Goal: Task Accomplishment & Management: Manage account settings

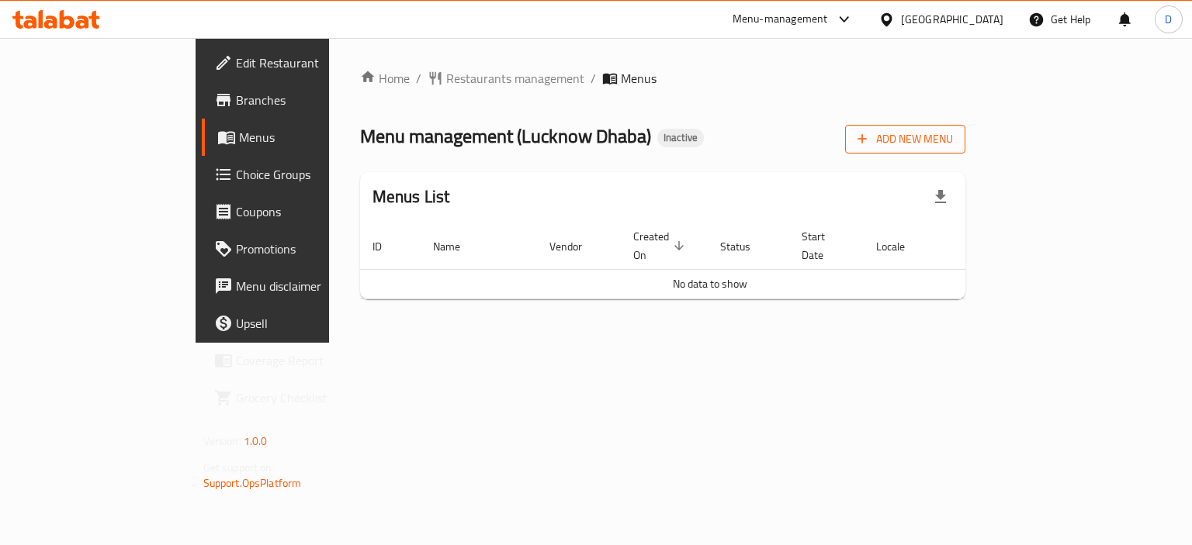
click at [953, 137] on span "Add New Menu" at bounding box center [904, 139] width 95 height 19
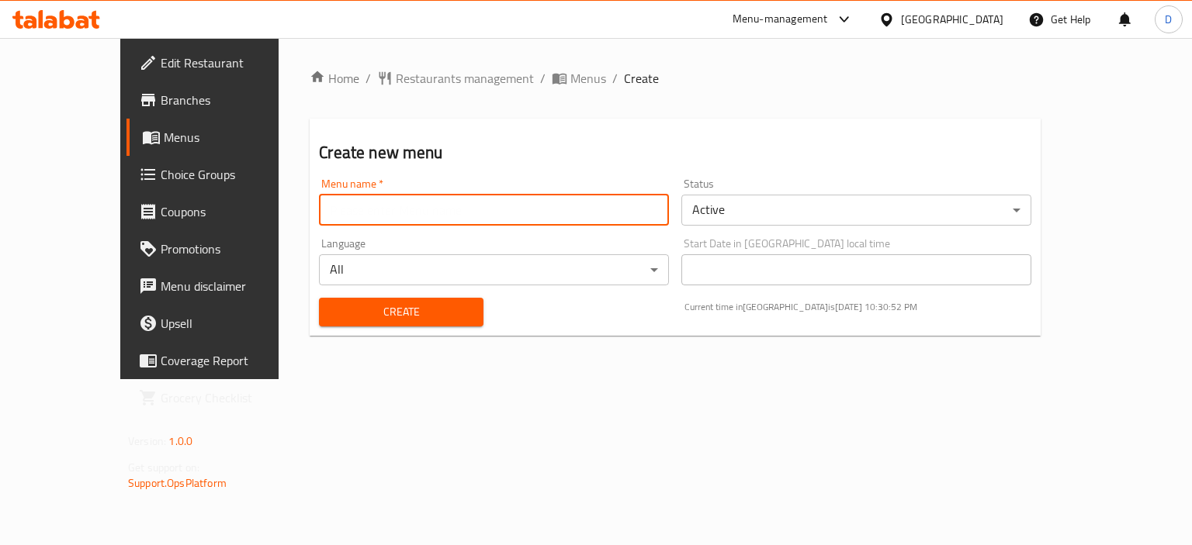
drag, startPoint x: 382, startPoint y: 220, endPoint x: 385, endPoint y: 232, distance: 12.8
click at [385, 232] on div "Menu name   * Menu name * Status Active ​ Language All ​ Start Date in United A…" at bounding box center [675, 252] width 725 height 161
type input "MENU"
click at [375, 306] on span "Create" at bounding box center [400, 312] width 139 height 19
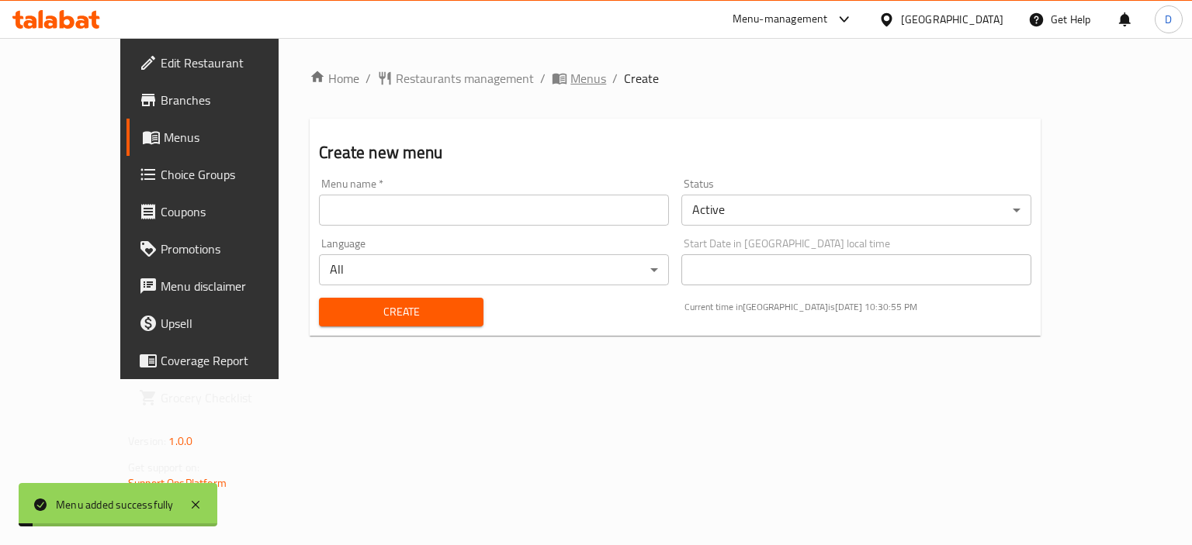
click at [570, 77] on span "Menus" at bounding box center [588, 78] width 36 height 19
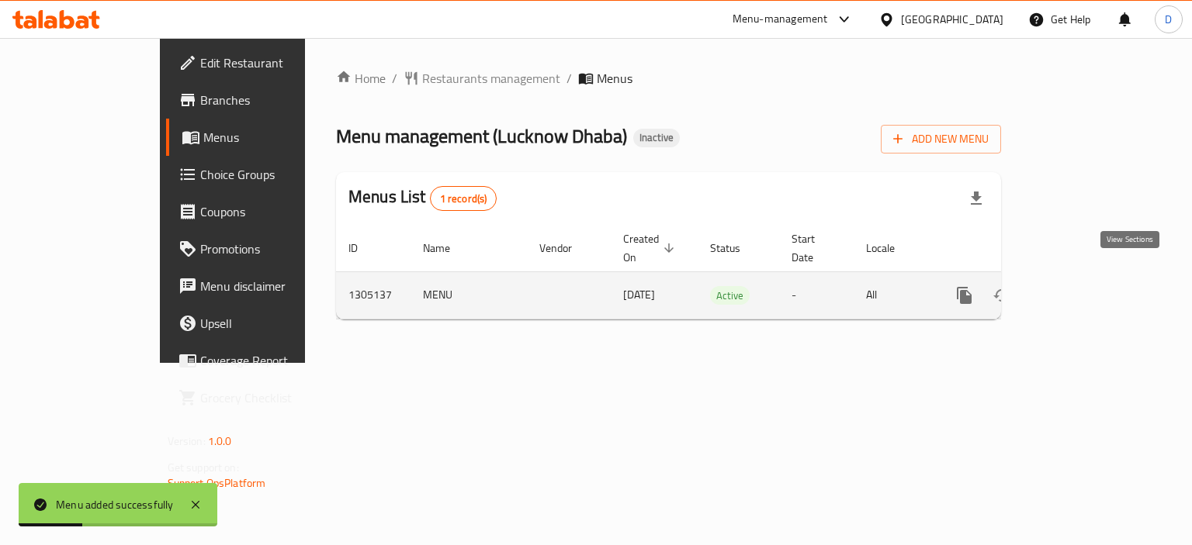
click at [1085, 286] on icon "enhanced table" at bounding box center [1076, 295] width 19 height 19
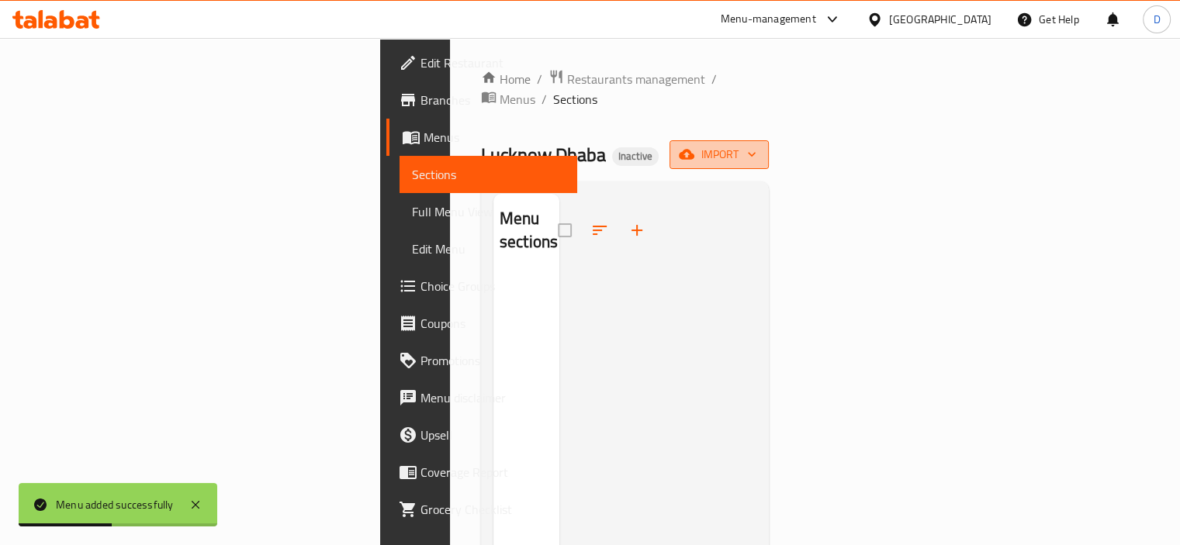
click at [756, 145] on span "import" at bounding box center [719, 154] width 74 height 19
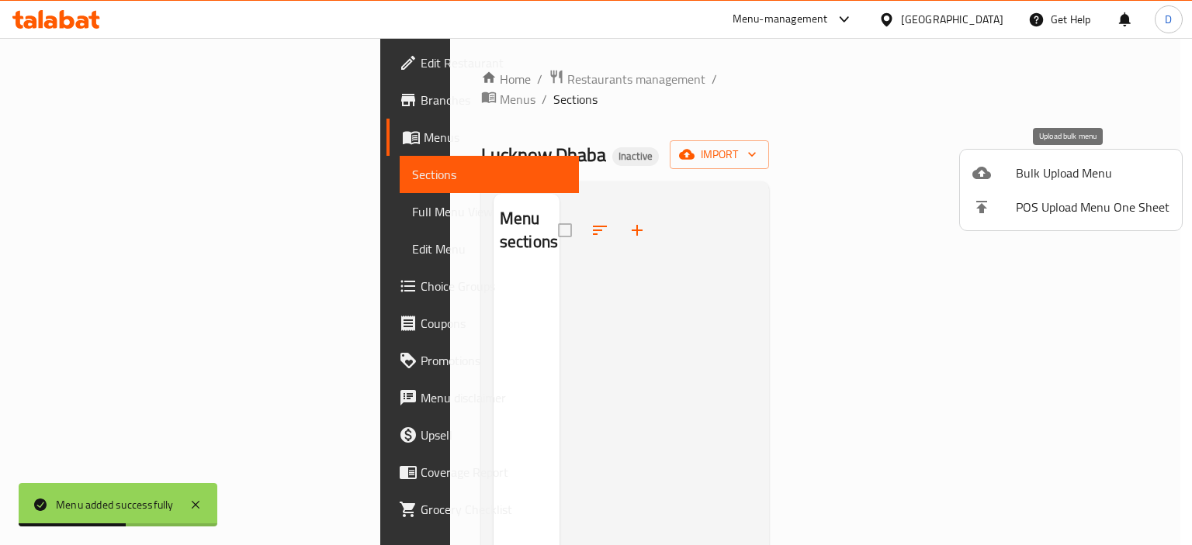
click at [1023, 188] on li "Bulk Upload Menu" at bounding box center [1071, 173] width 222 height 34
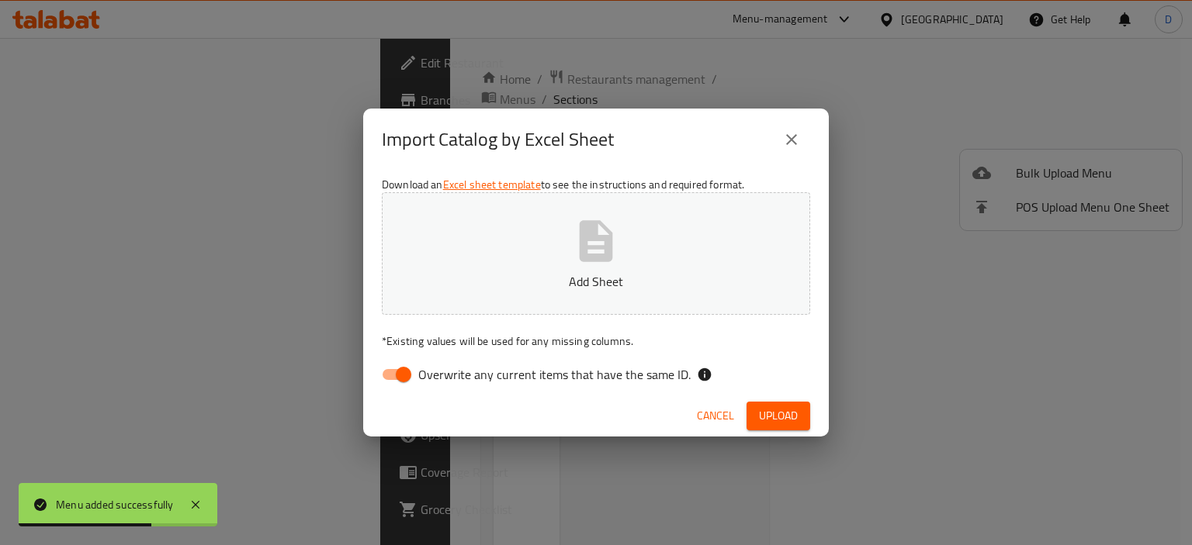
click at [399, 366] on input "Overwrite any current items that have the same ID." at bounding box center [403, 374] width 88 height 29
checkbox input "false"
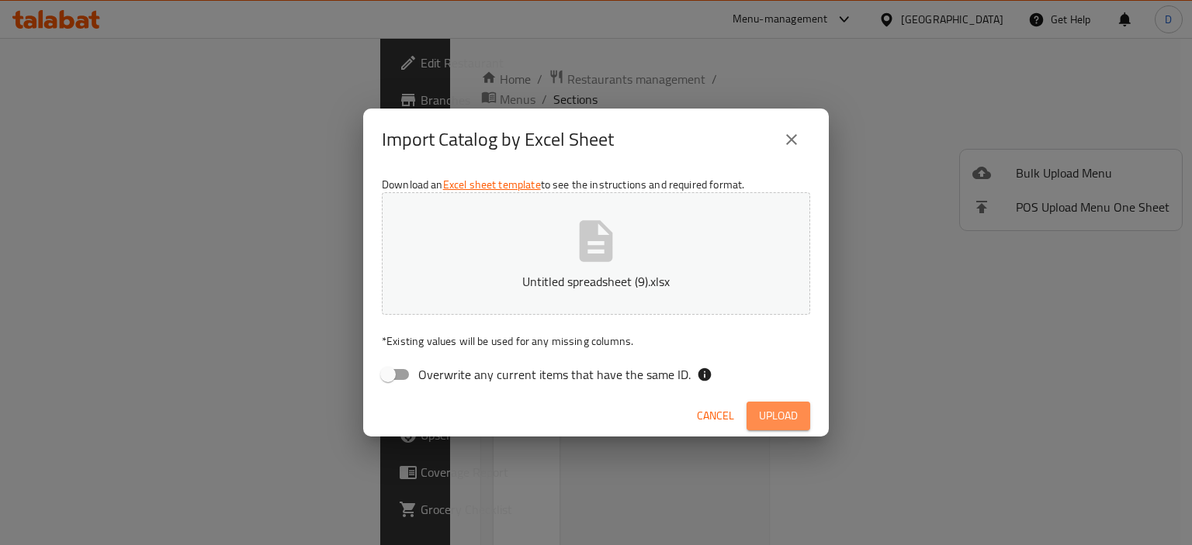
click at [753, 406] on button "Upload" at bounding box center [778, 416] width 64 height 29
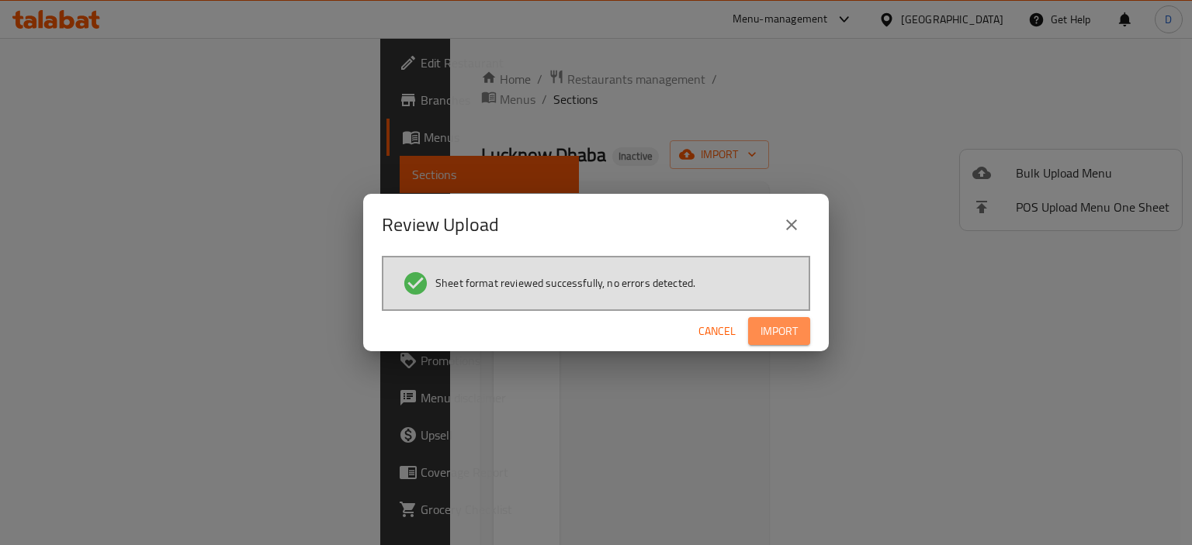
click at [765, 339] on span "Import" at bounding box center [778, 331] width 37 height 19
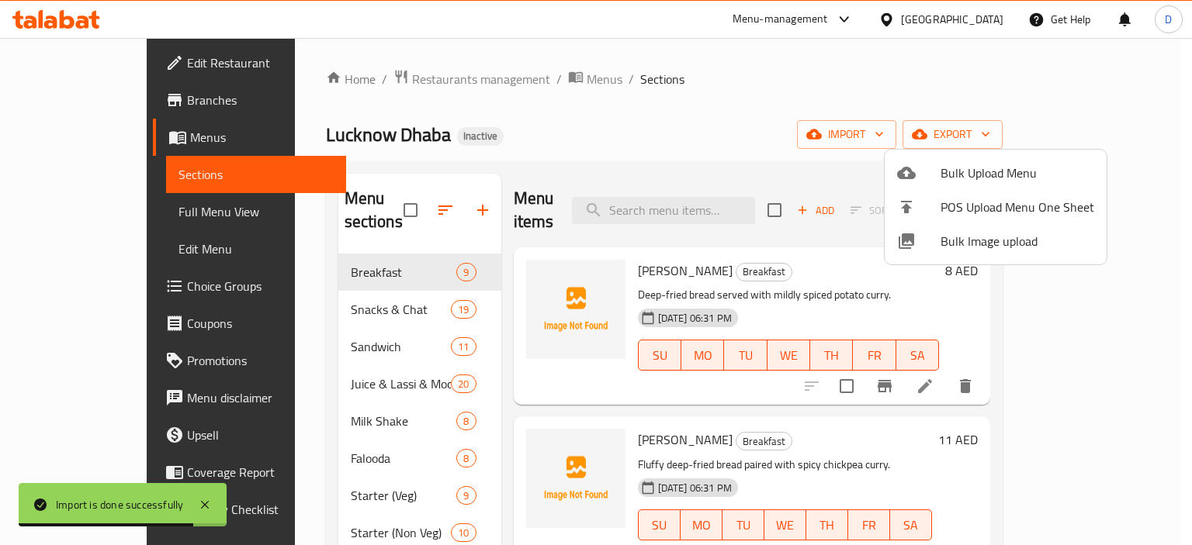
click at [456, 455] on div at bounding box center [596, 272] width 1192 height 545
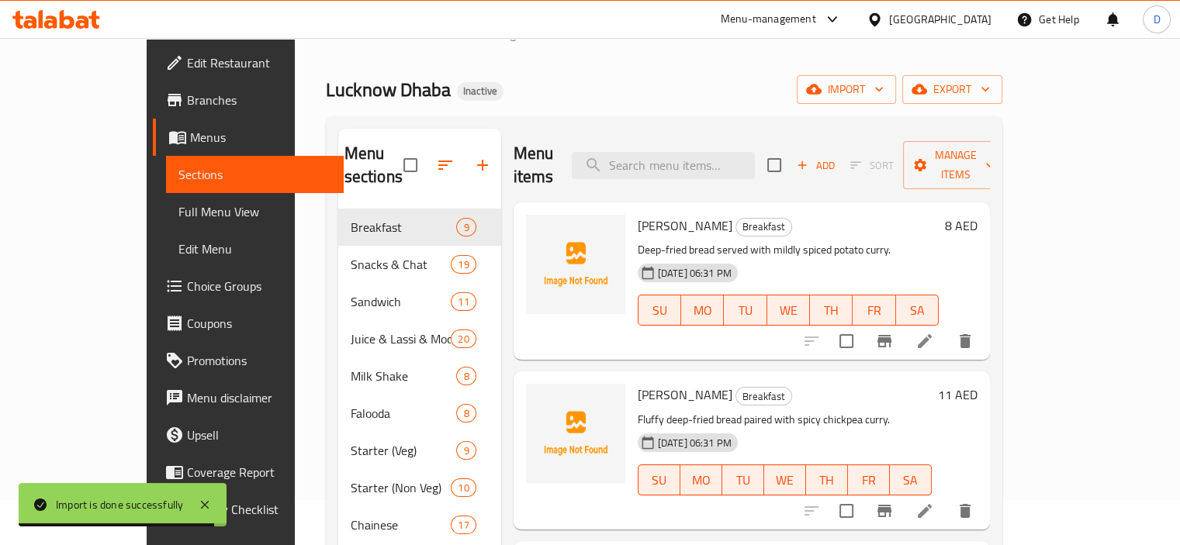
scroll to position [217, 0]
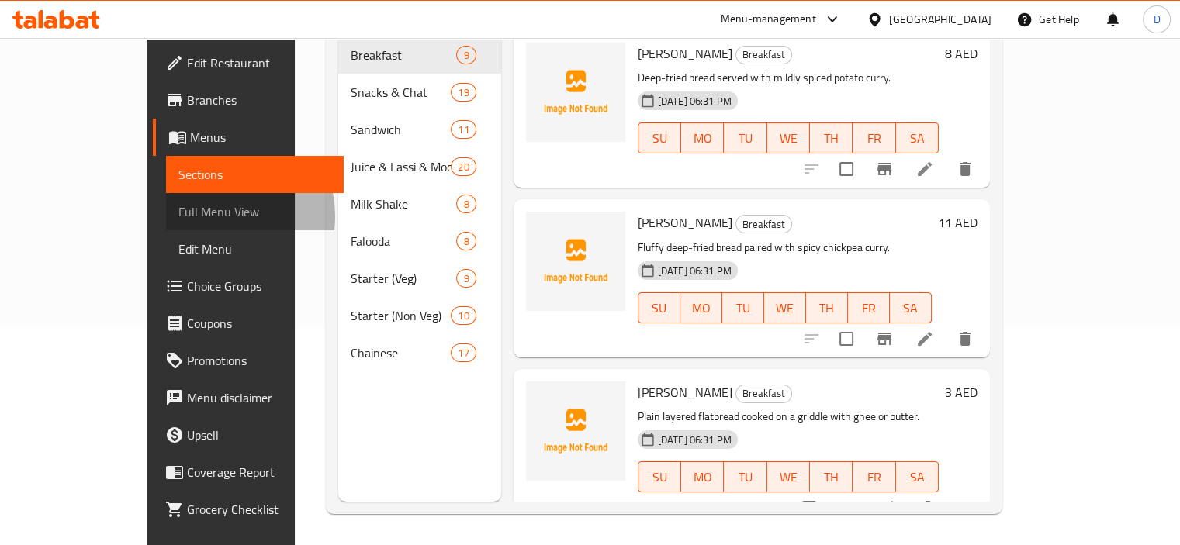
click at [178, 216] on span "Full Menu View" at bounding box center [254, 211] width 153 height 19
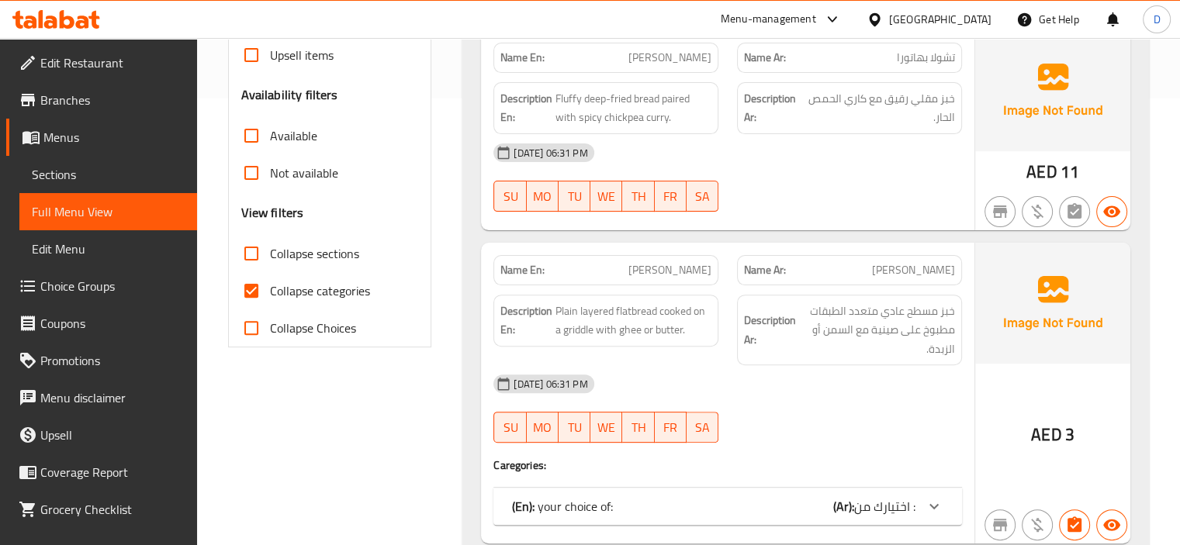
scroll to position [477, 0]
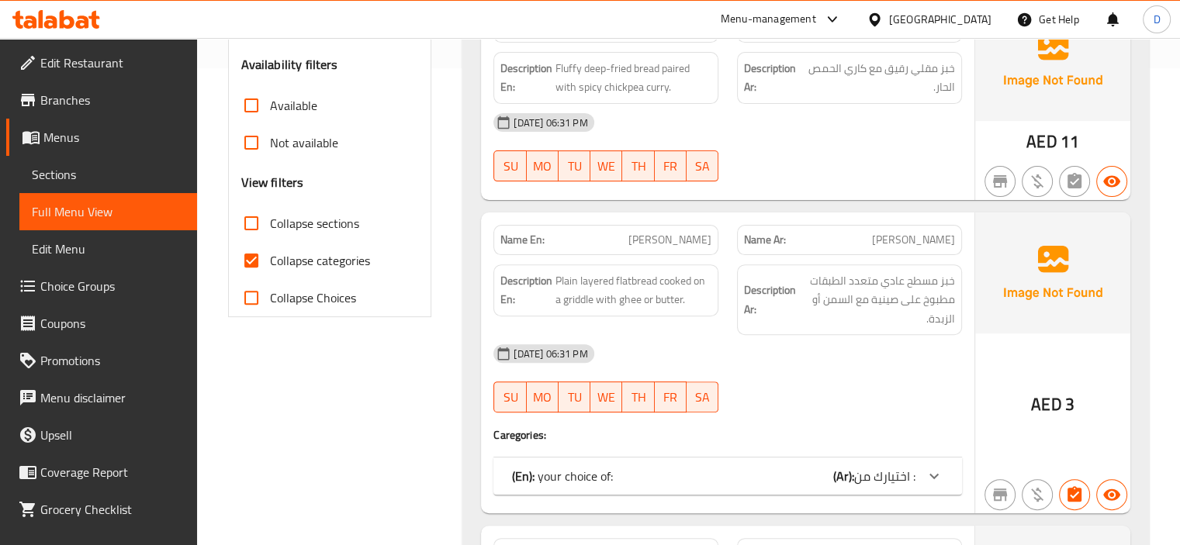
click at [253, 254] on input "Collapse categories" at bounding box center [251, 260] width 37 height 37
checkbox input "false"
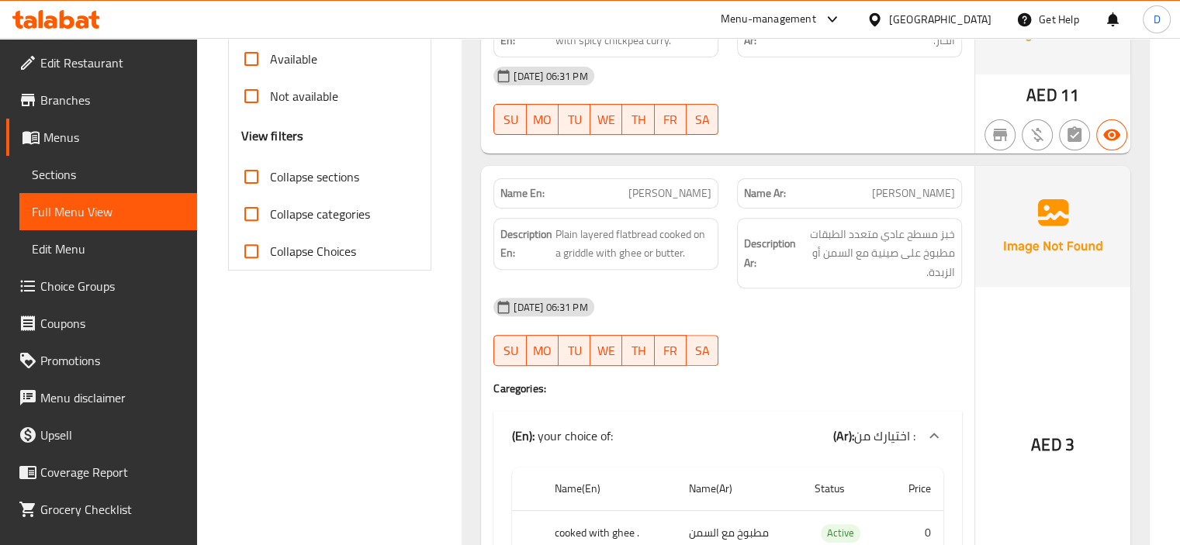
scroll to position [689, 0]
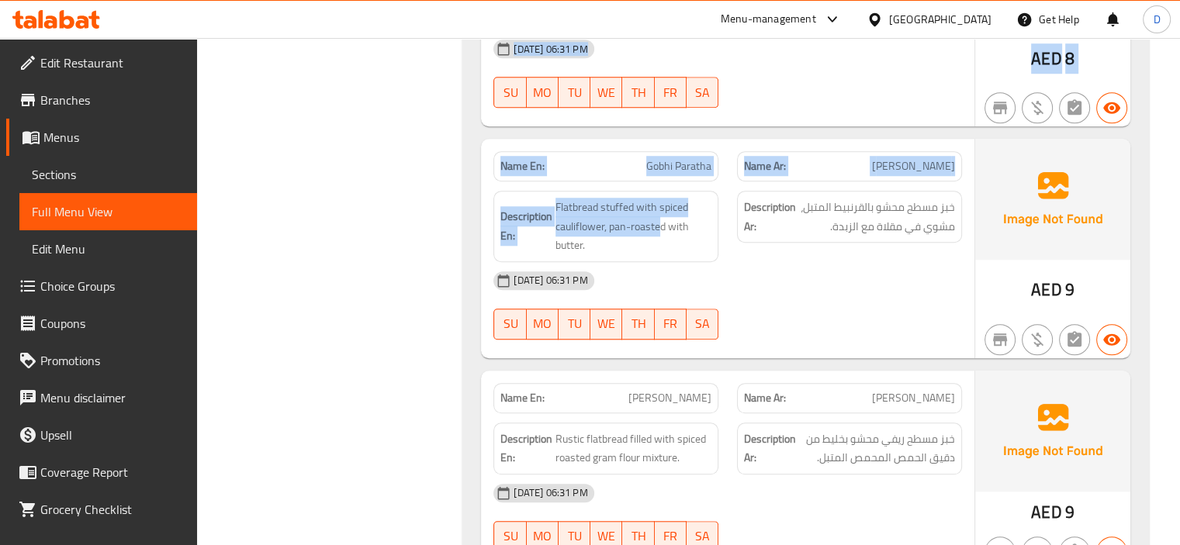
drag, startPoint x: 662, startPoint y: 434, endPoint x: 464, endPoint y: 63, distance: 420.6
click at [464, 63] on div "Name En: Puri Bhaji Name Ar: بوري باجي Description En: Deep-fried bread served …" at bounding box center [805, 123] width 687 height 2269
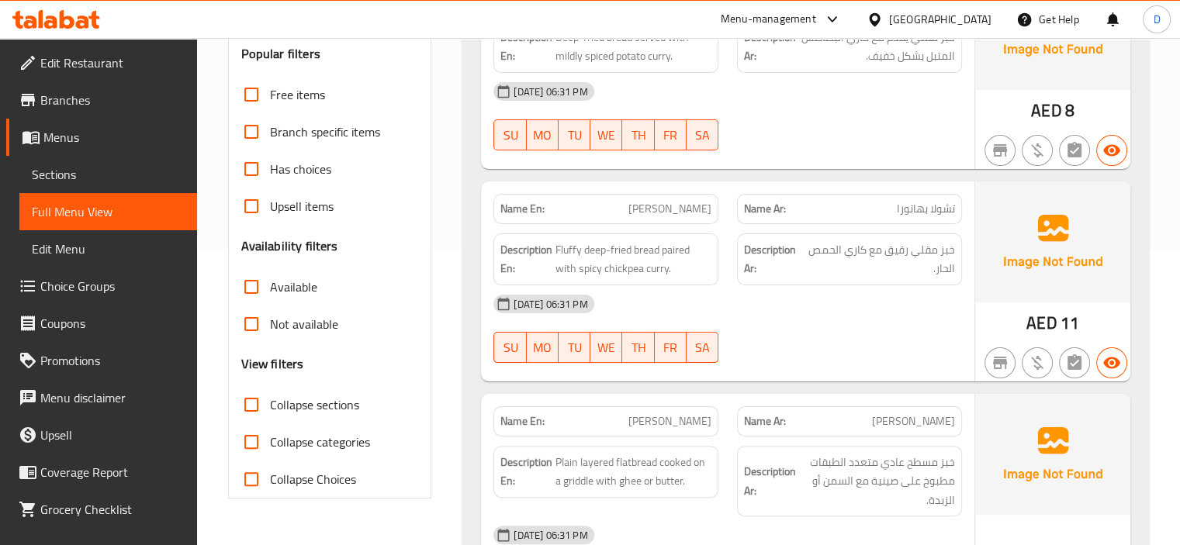
scroll to position [295, 0]
click at [261, 410] on input "Collapse sections" at bounding box center [251, 405] width 37 height 37
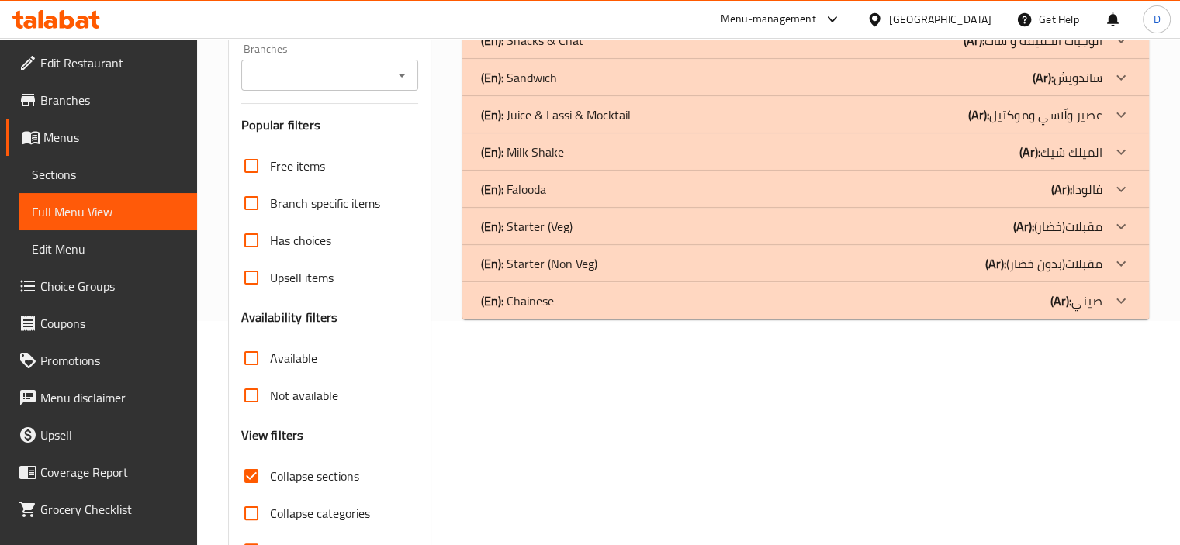
scroll to position [279, 0]
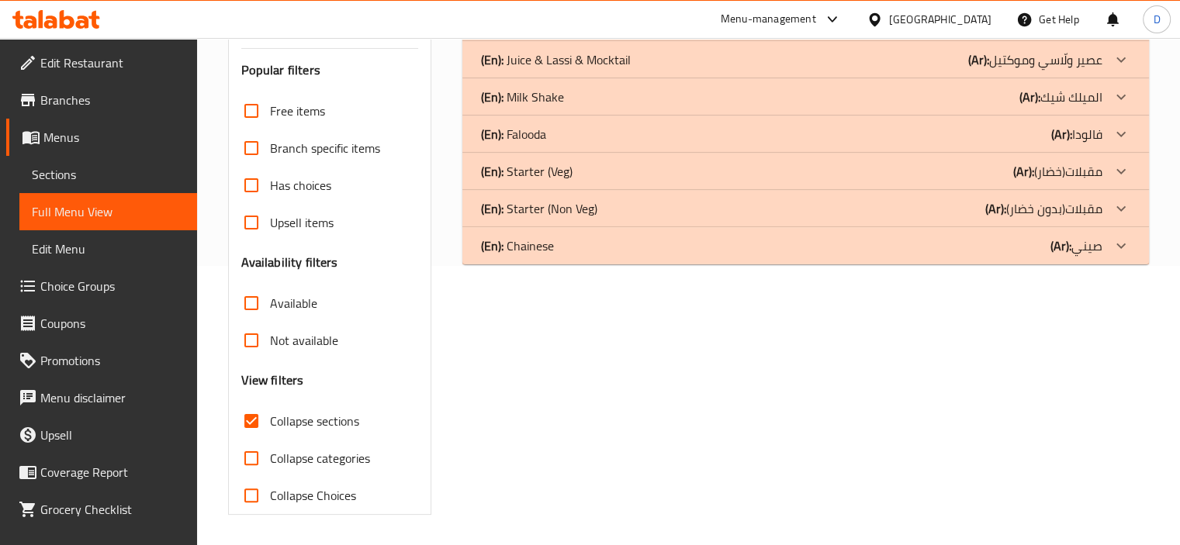
click at [251, 427] on input "Collapse sections" at bounding box center [251, 421] width 37 height 37
checkbox input "false"
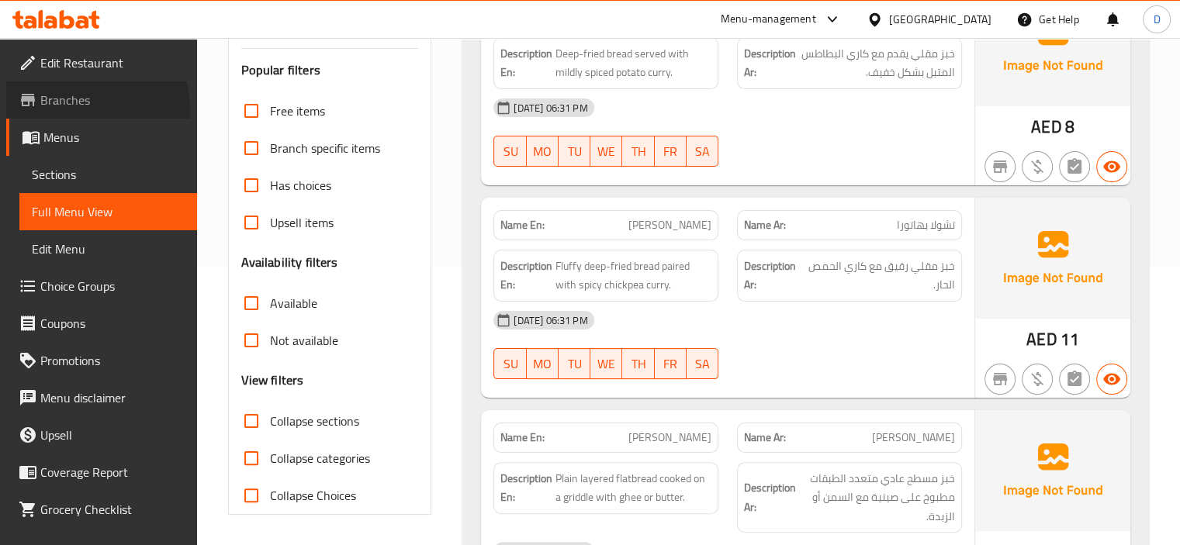
click at [79, 109] on span "Branches" at bounding box center [112, 100] width 144 height 19
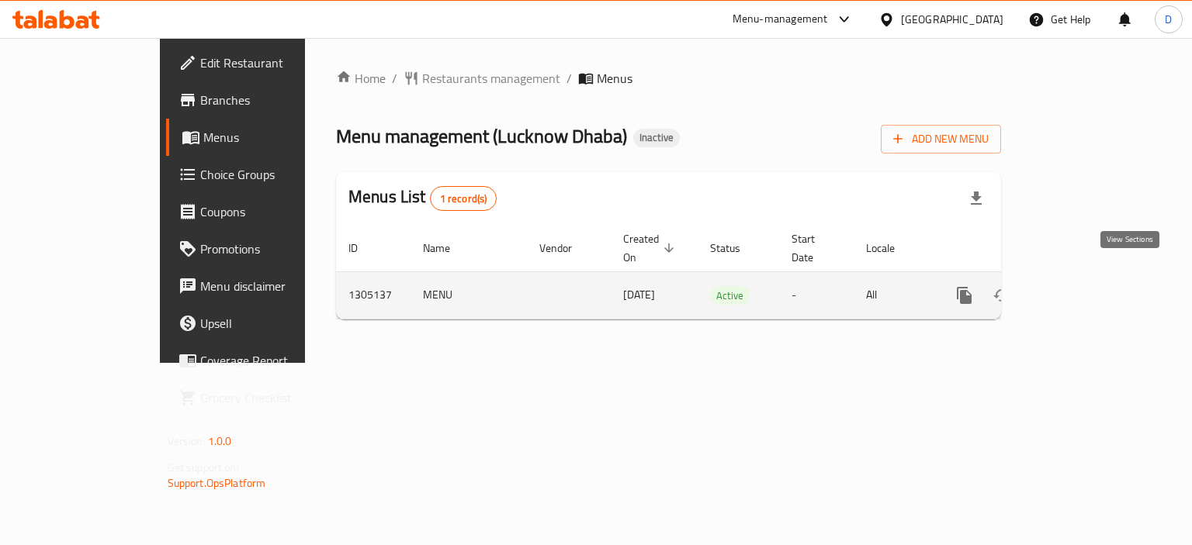
click at [1095, 282] on link "enhanced table" at bounding box center [1075, 295] width 37 height 37
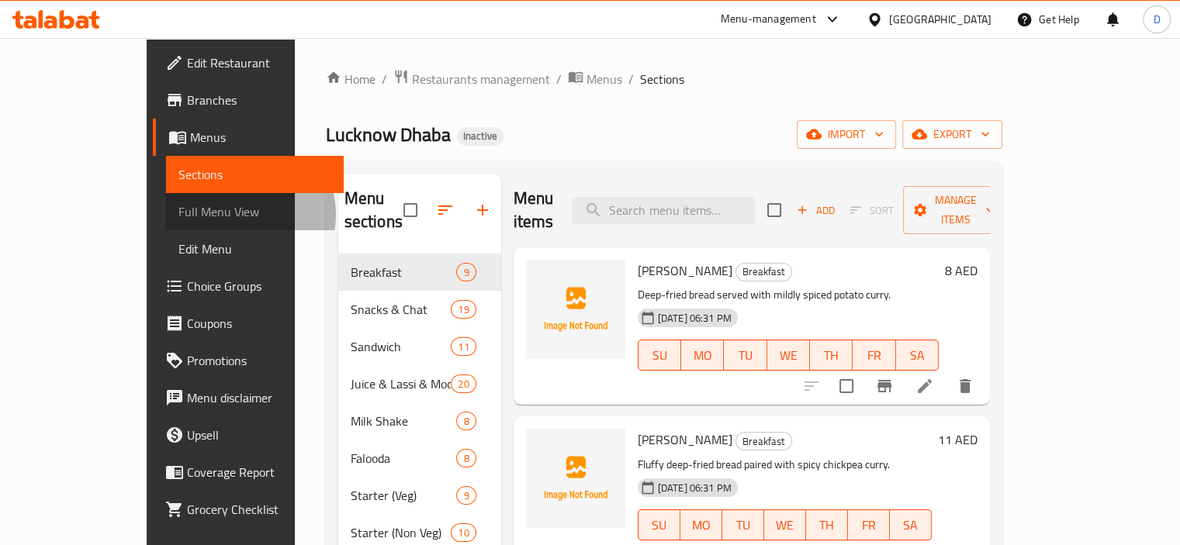
click at [178, 215] on span "Full Menu View" at bounding box center [254, 211] width 153 height 19
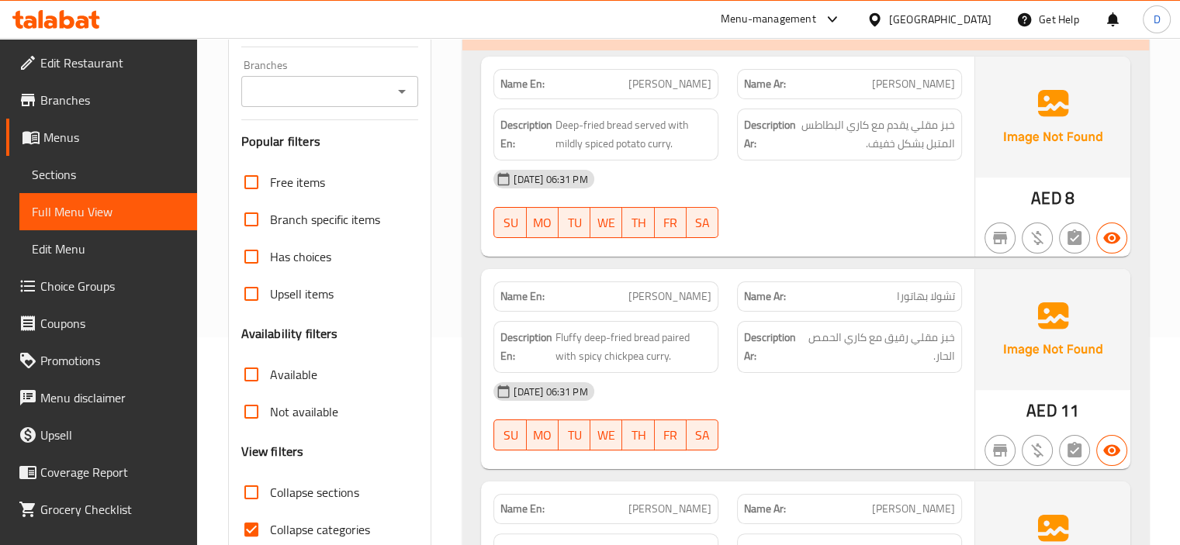
scroll to position [211, 0]
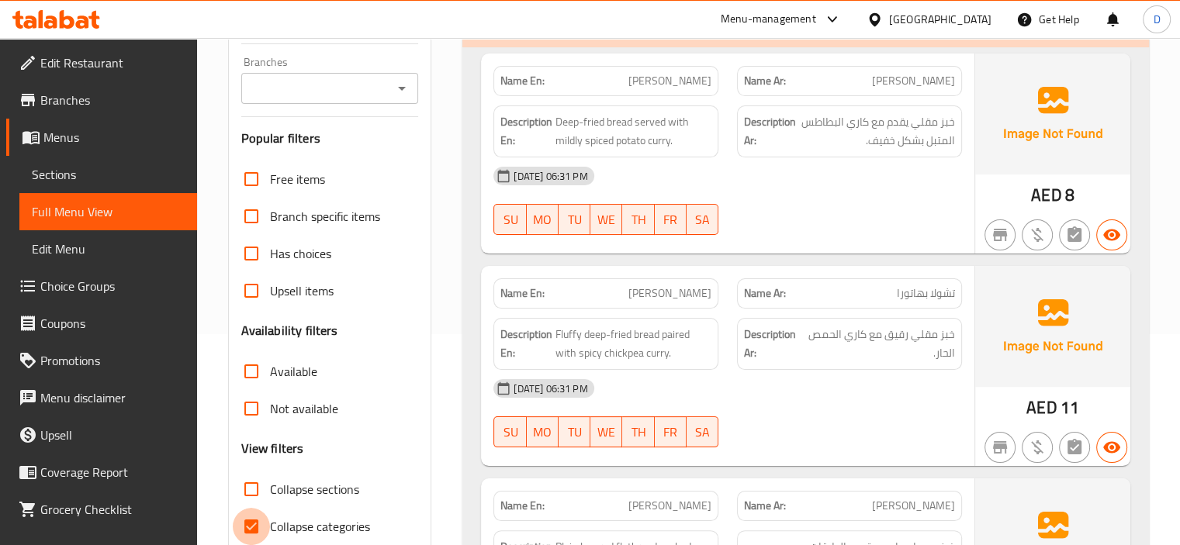
click at [248, 517] on input "Collapse categories" at bounding box center [251, 526] width 37 height 37
checkbox input "false"
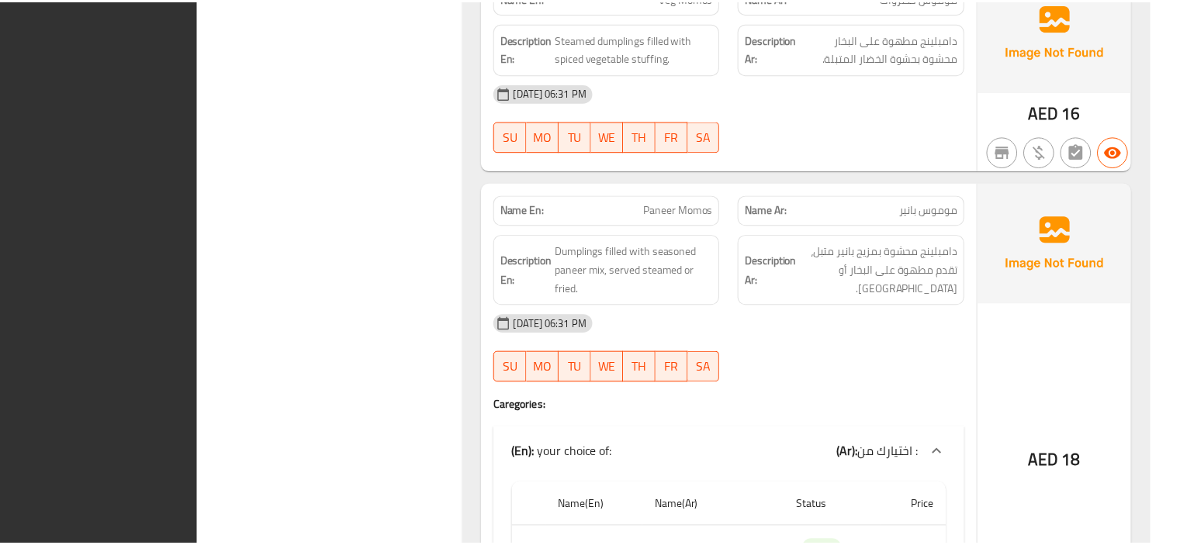
scroll to position [25816, 0]
